Goal: Information Seeking & Learning: Learn about a topic

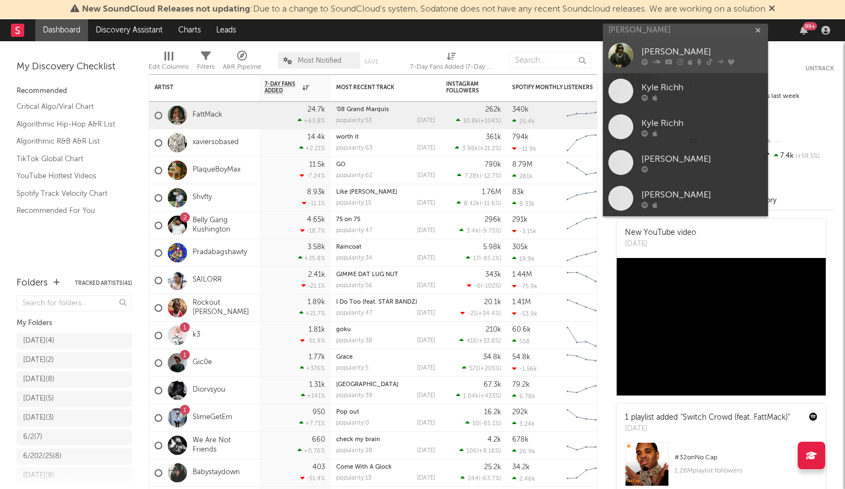
type input "[PERSON_NAME]"
click at [667, 54] on div "[PERSON_NAME]" at bounding box center [701, 52] width 121 height 13
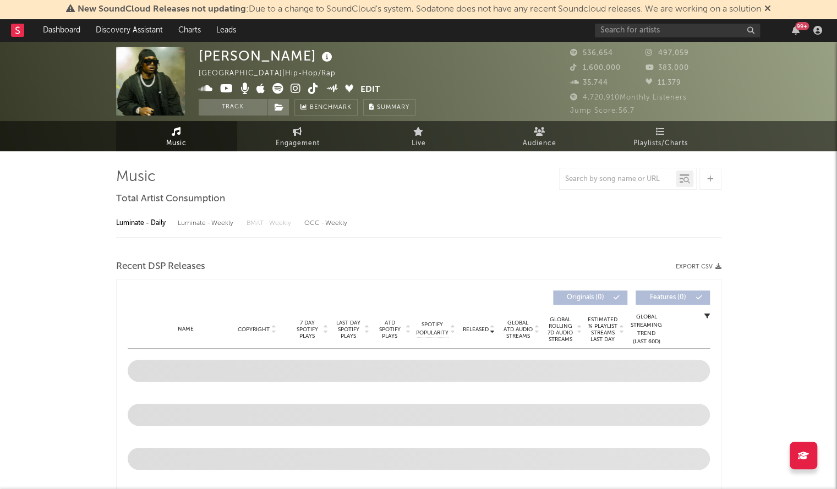
select select "6m"
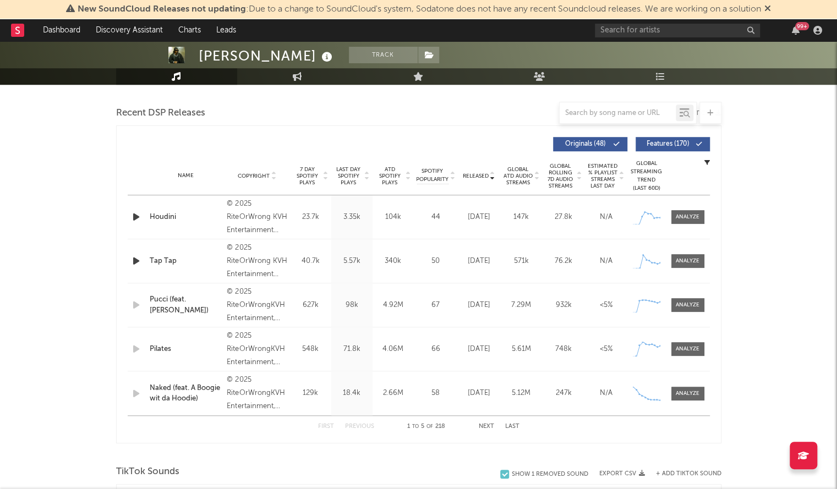
scroll to position [374, 0]
click at [485, 420] on div "First Previous 1 to 5 of 218 Next Last" at bounding box center [418, 425] width 201 height 21
click at [482, 424] on button "Next" at bounding box center [486, 426] width 15 height 6
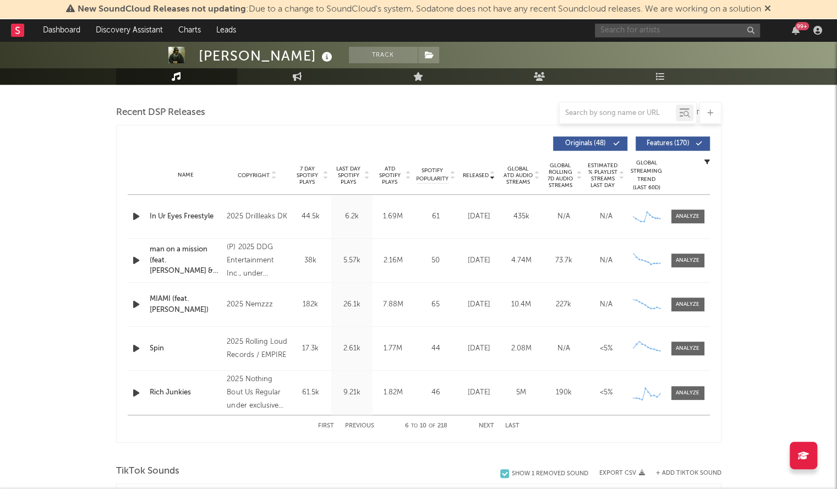
click at [627, 30] on input "text" at bounding box center [677, 31] width 165 height 14
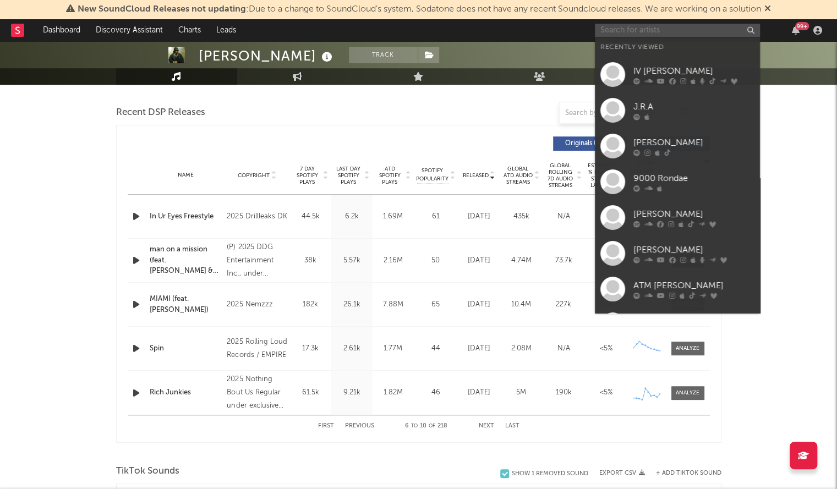
paste input "SSG Splurge"
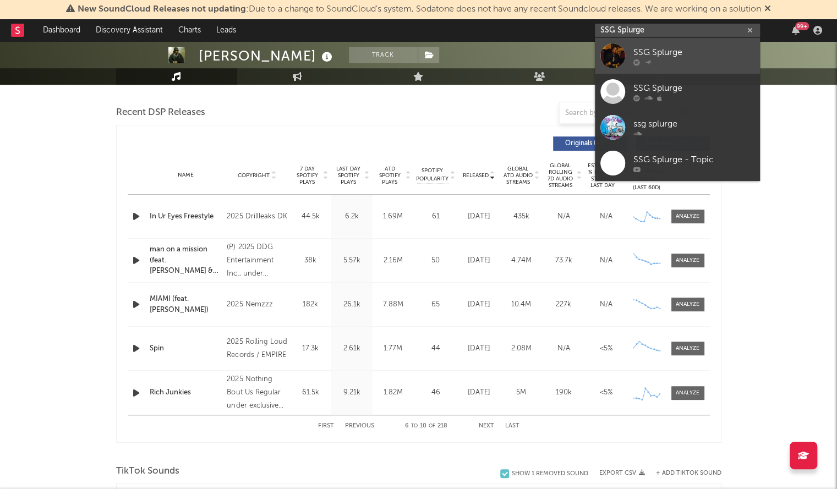
type input "SSG Splurge"
click at [610, 57] on div at bounding box center [612, 55] width 25 height 25
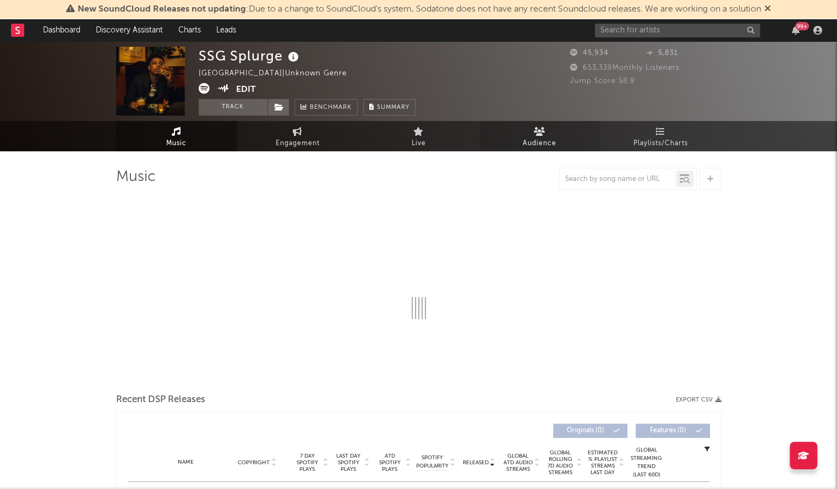
select select "6m"
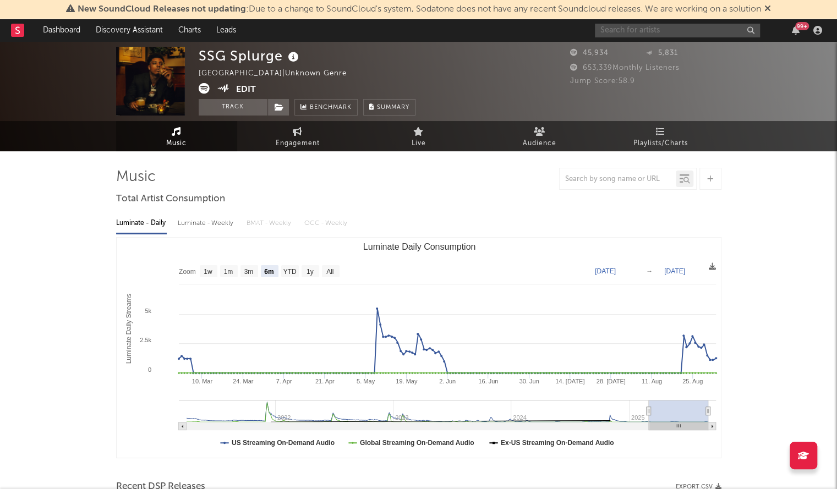
click at [645, 33] on input "text" at bounding box center [677, 31] width 165 height 14
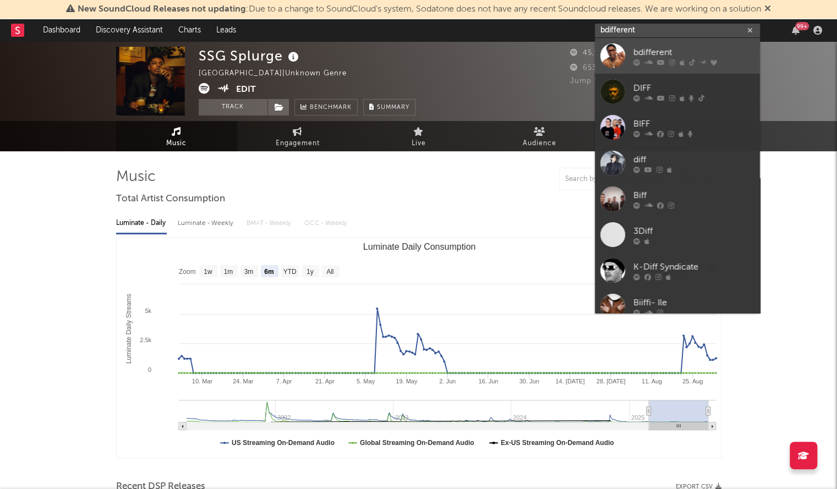
type input "bdifferent"
click at [639, 50] on div "bdifferent" at bounding box center [693, 52] width 121 height 13
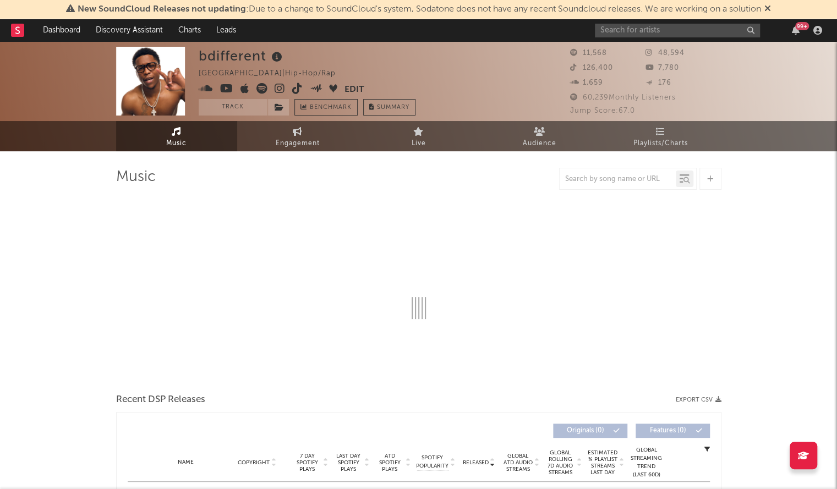
select select "6m"
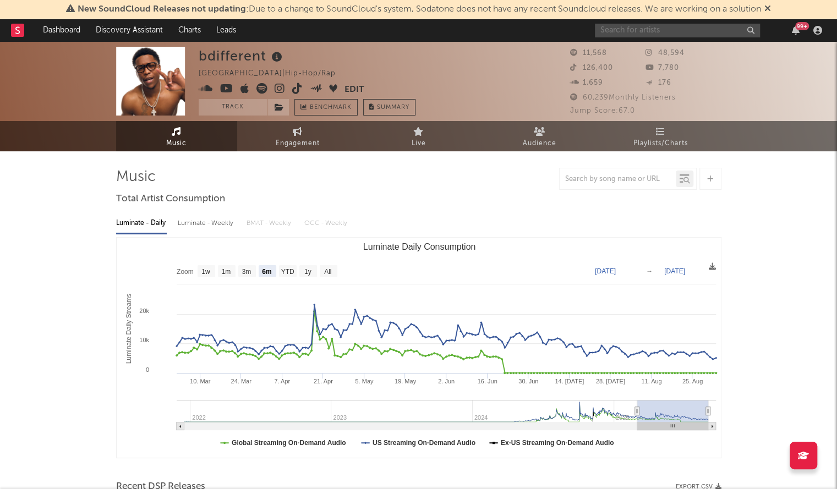
click at [603, 35] on input "text" at bounding box center [677, 31] width 165 height 14
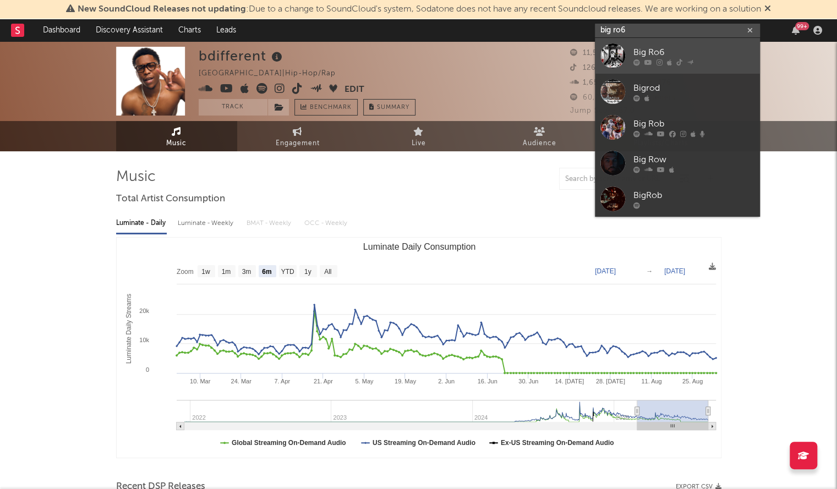
type input "big ro6"
click at [667, 57] on div "Big Ro6" at bounding box center [693, 52] width 121 height 13
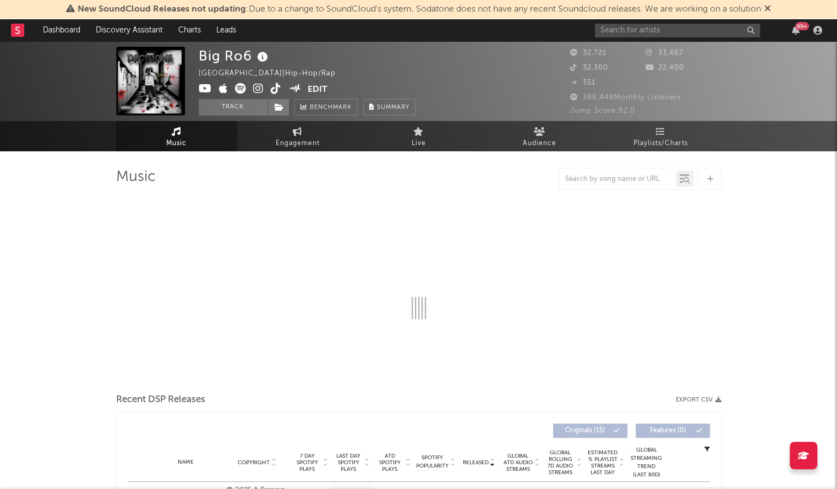
select select "6m"
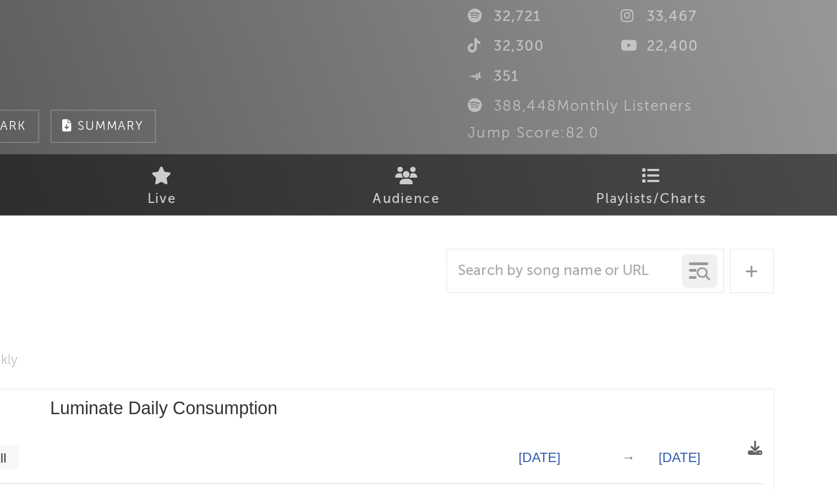
click at [673, 65] on span "22,400" at bounding box center [664, 67] width 39 height 7
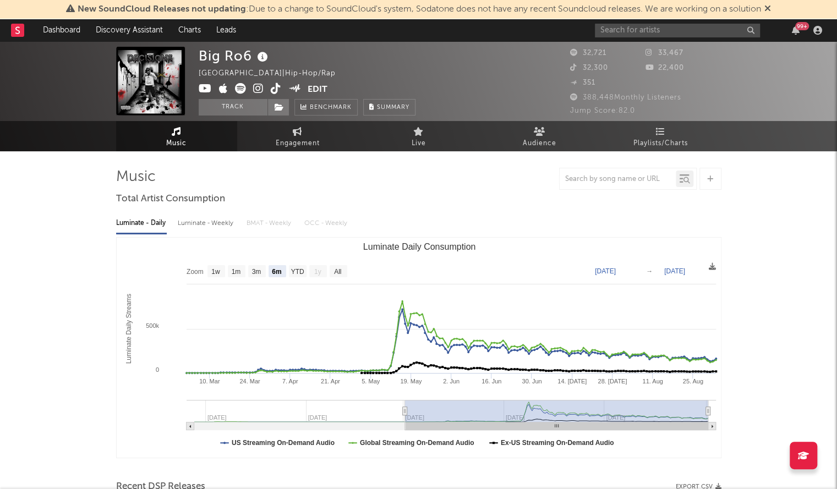
click at [207, 86] on icon at bounding box center [205, 88] width 13 height 11
click at [663, 32] on input "text" at bounding box center [677, 31] width 165 height 14
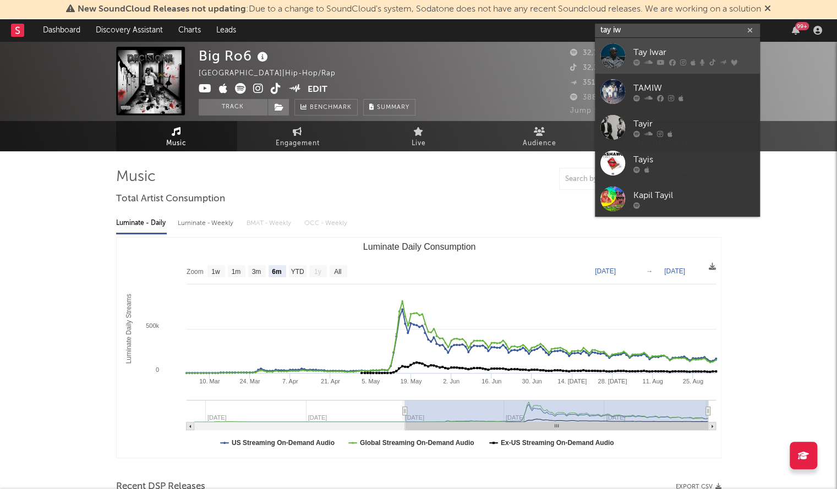
type input "tay iw"
click at [618, 51] on div at bounding box center [612, 55] width 25 height 25
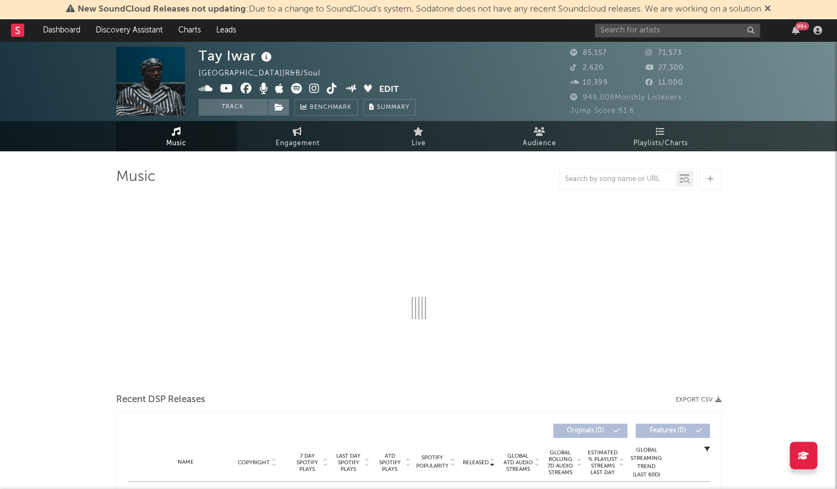
select select "6m"
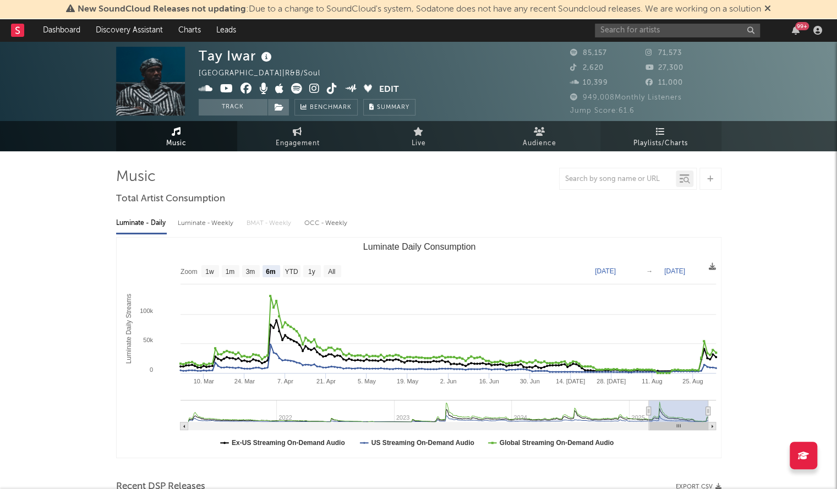
click at [654, 144] on span "Playlists/Charts" at bounding box center [660, 143] width 54 height 13
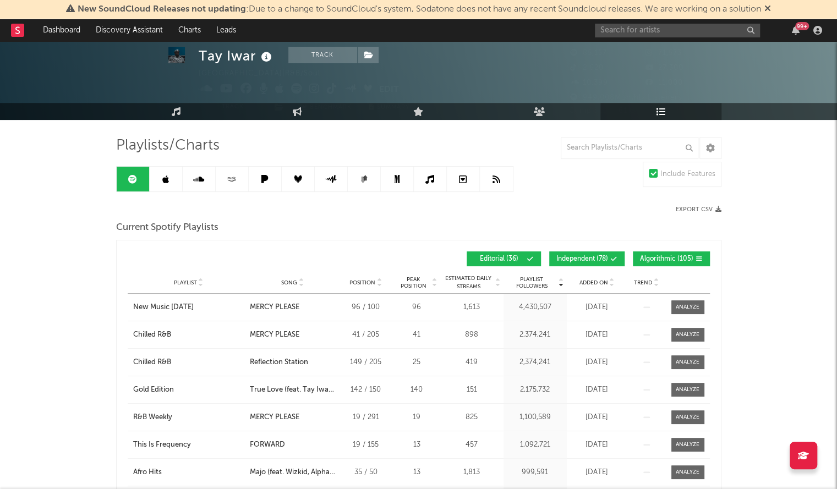
scroll to position [32, 0]
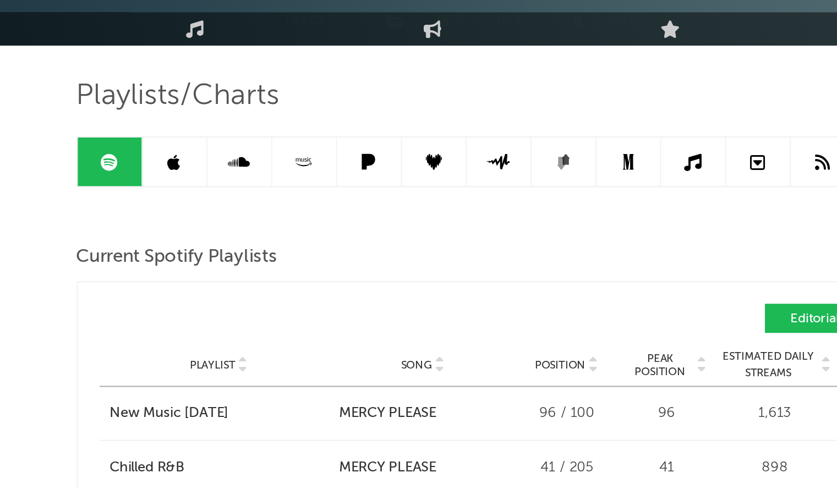
click at [326, 174] on icon at bounding box center [331, 178] width 13 height 8
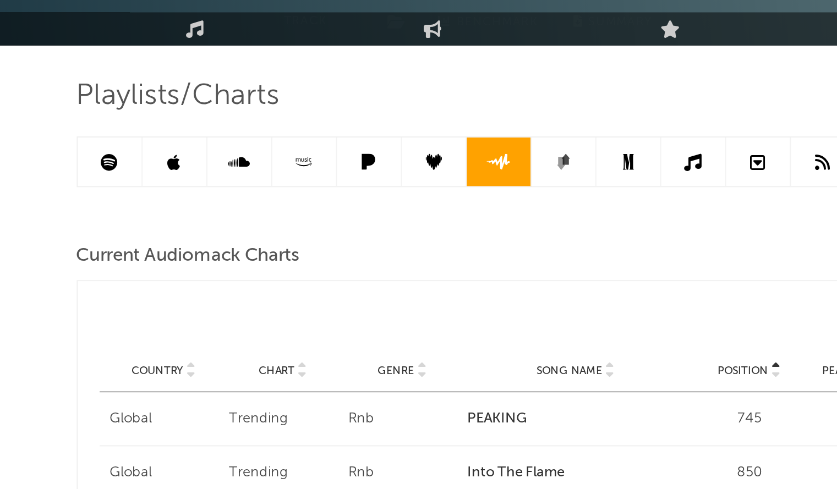
scroll to position [31, 0]
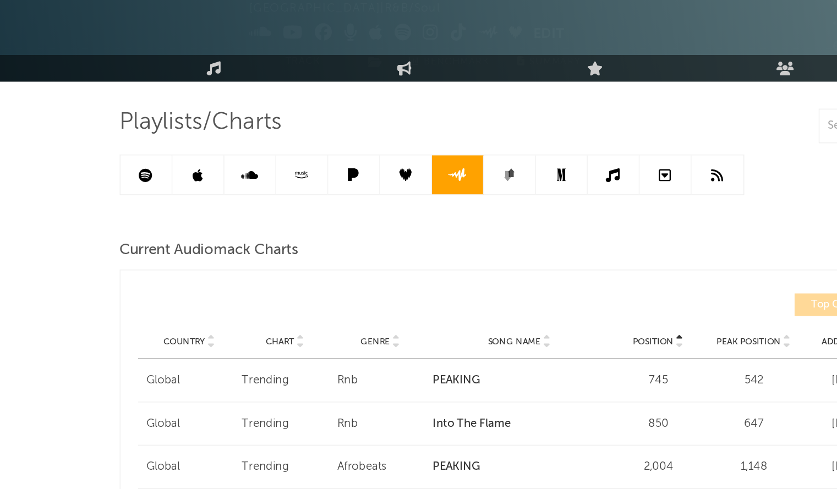
click at [167, 180] on icon at bounding box center [165, 179] width 7 height 9
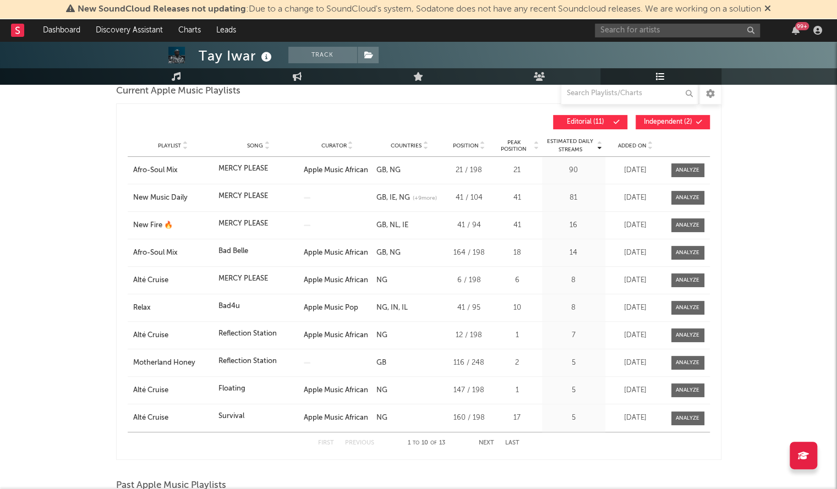
scroll to position [171, 0]
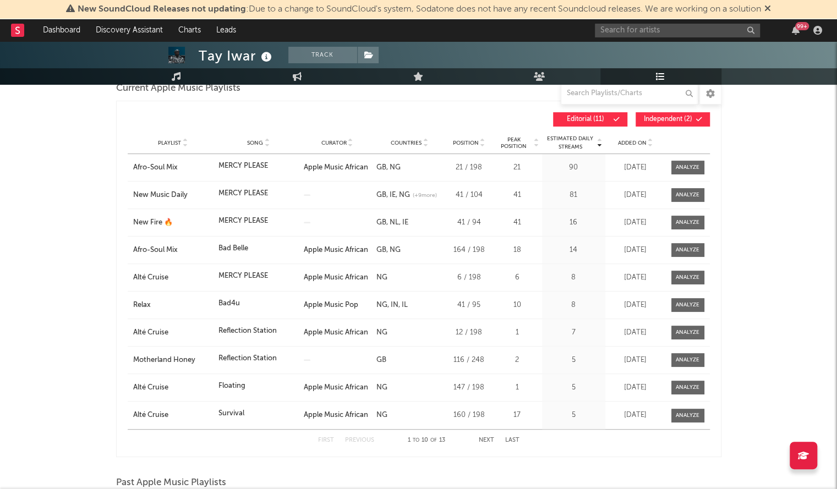
click at [630, 147] on div "Playlist Song Curator Genre Countries Country Chart Type Position Peak Position…" at bounding box center [419, 143] width 582 height 22
click at [634, 143] on span "Added On" at bounding box center [632, 143] width 29 height 7
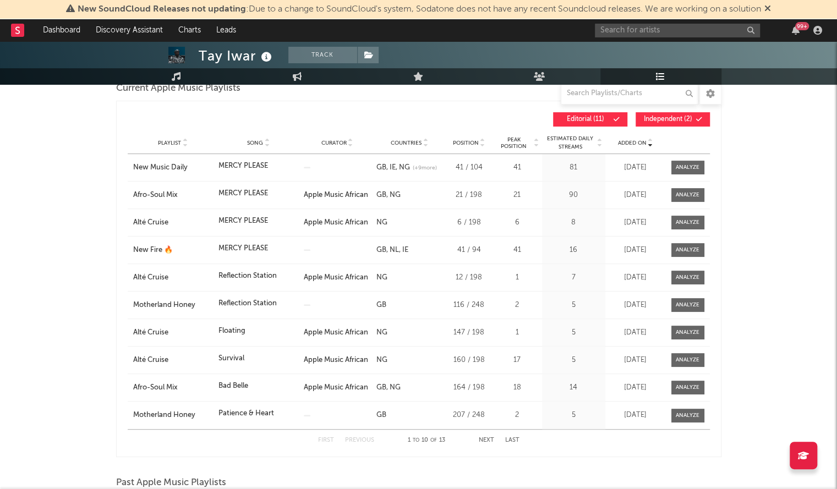
click at [634, 143] on span "Added On" at bounding box center [632, 143] width 29 height 7
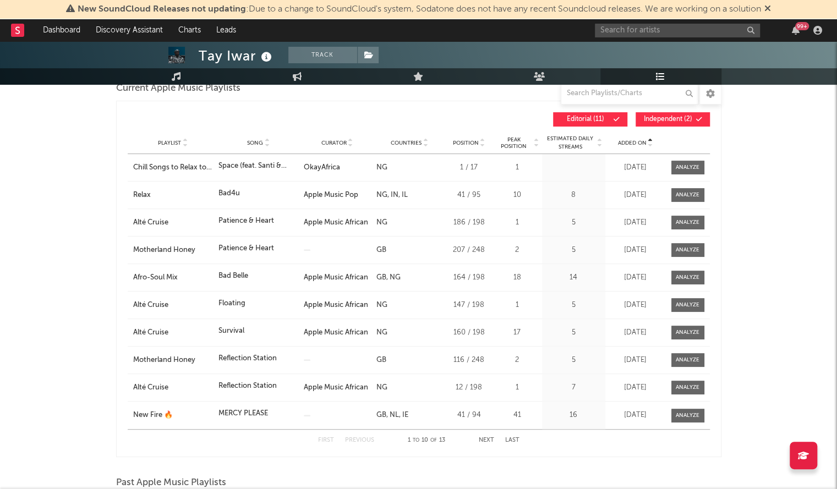
click at [634, 143] on span "Added On" at bounding box center [632, 143] width 29 height 7
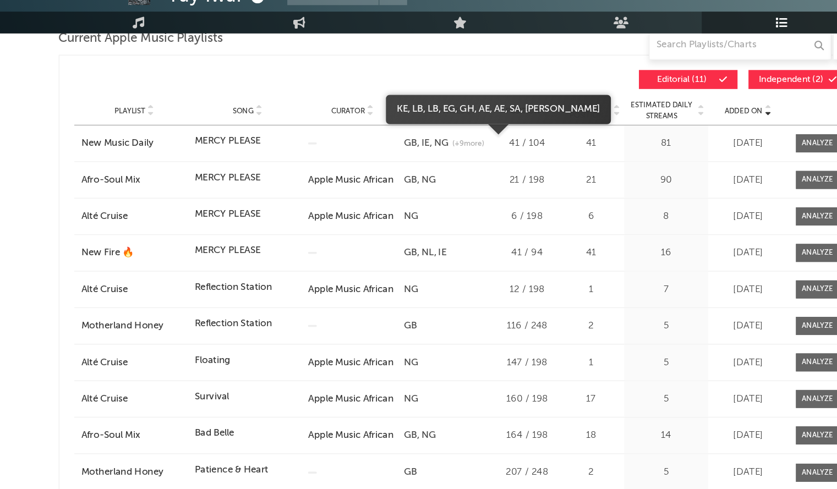
click at [422, 169] on span "(+ 9 more)" at bounding box center [424, 168] width 24 height 8
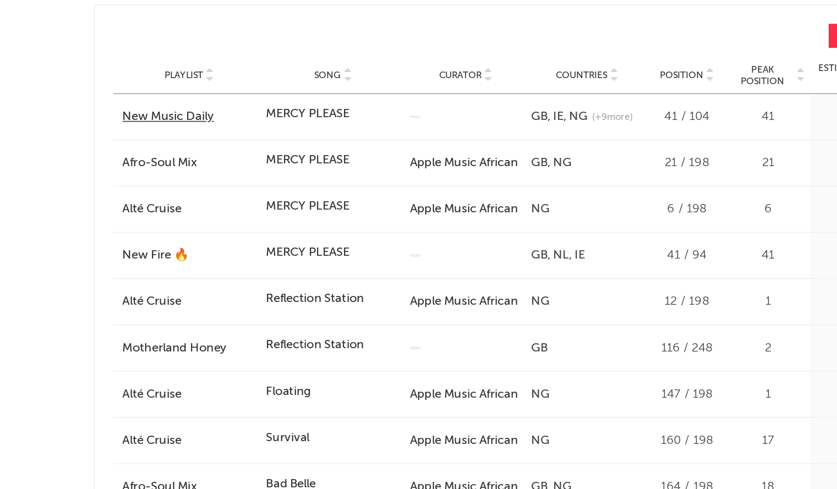
scroll to position [170, 0]
click at [150, 167] on div "New Music Daily" at bounding box center [173, 167] width 80 height 11
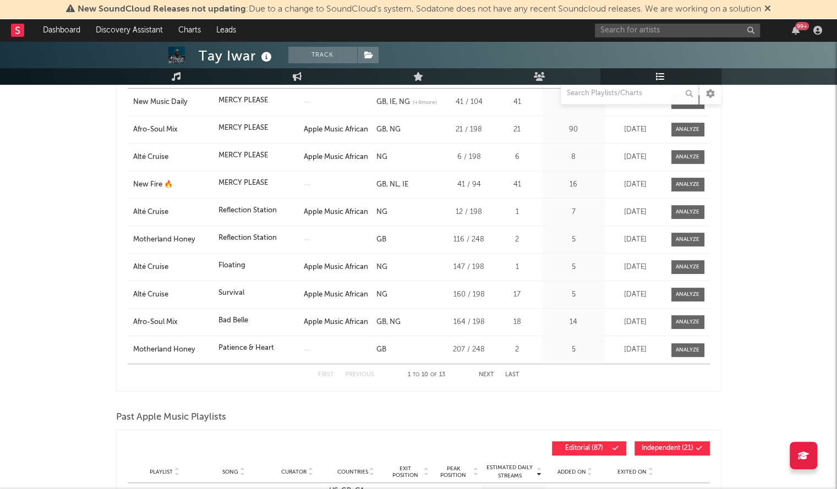
scroll to position [237, 0]
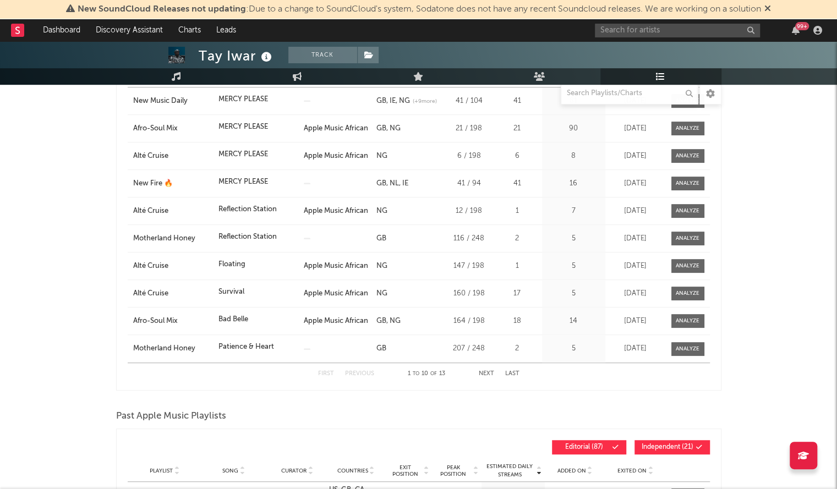
click at [11, 31] on rect at bounding box center [17, 30] width 13 height 13
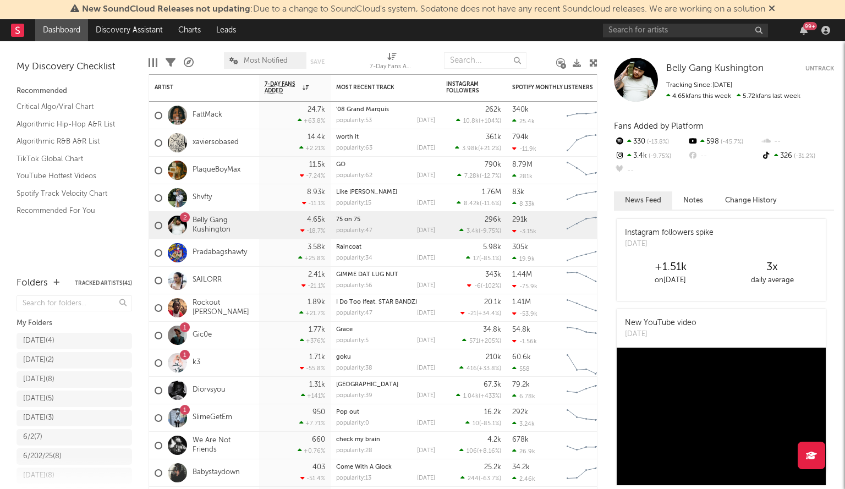
click at [11, 31] on rect at bounding box center [17, 30] width 13 height 13
